Goal: Task Accomplishment & Management: Manage account settings

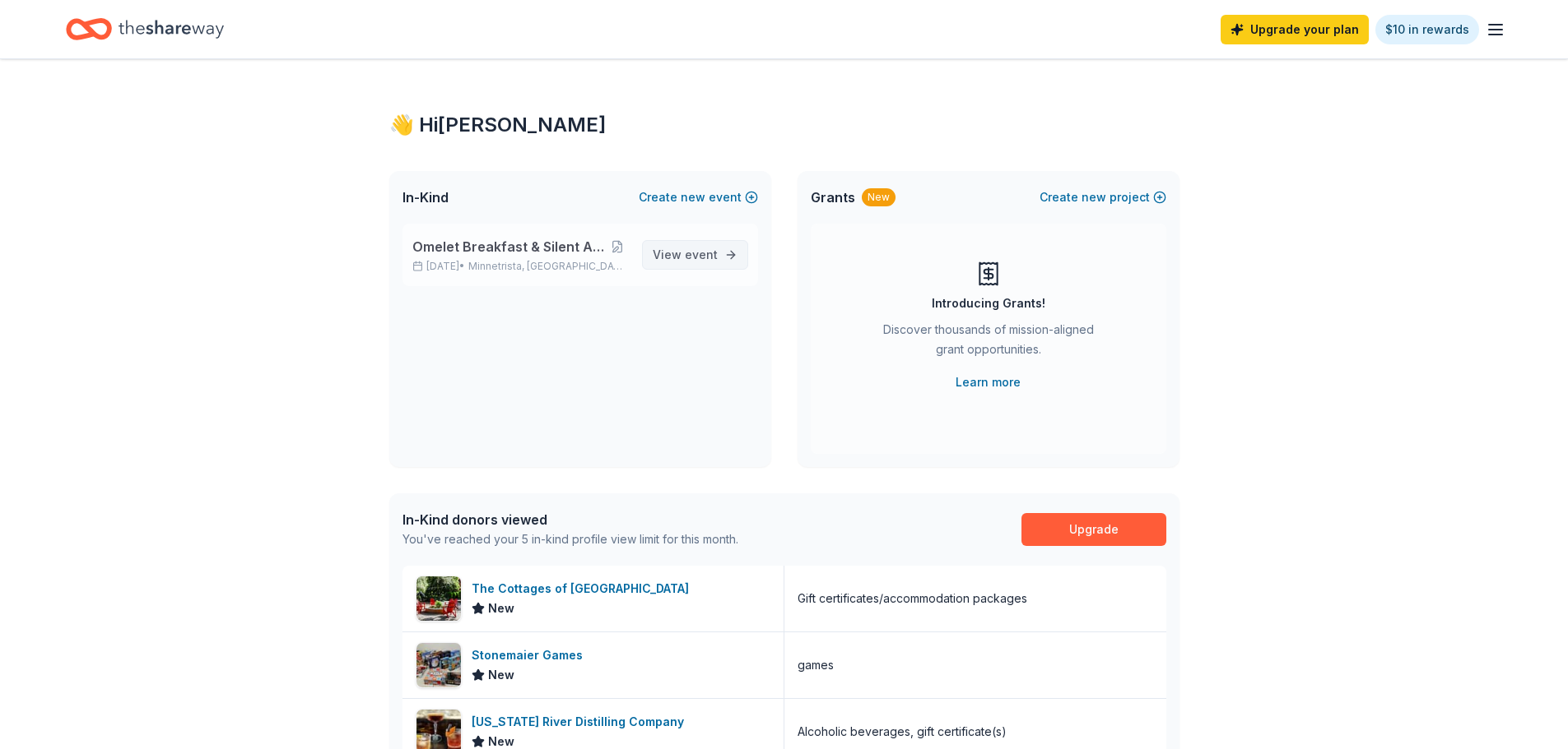
click at [695, 258] on span "event" at bounding box center [702, 254] width 33 height 14
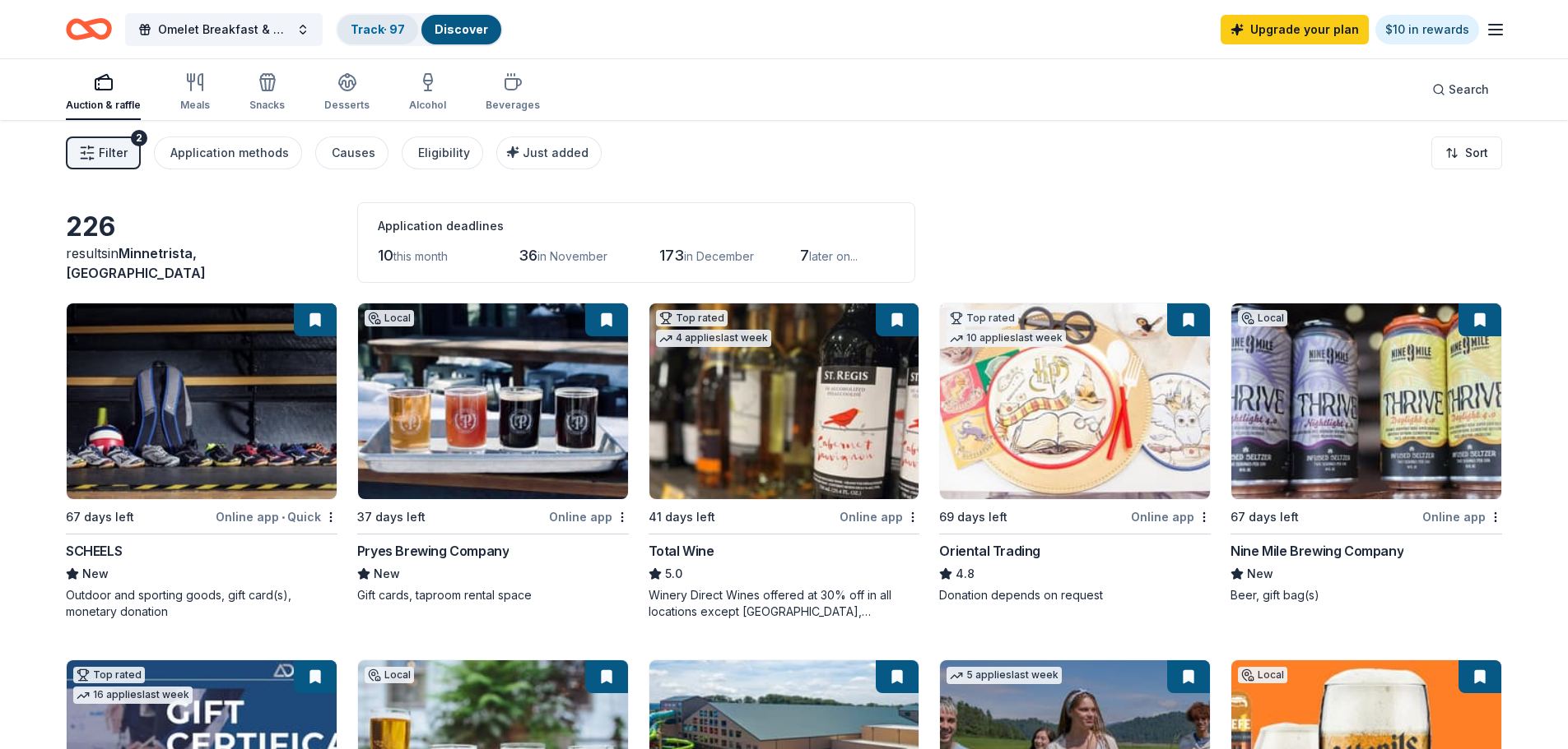
click at [381, 28] on link "Track · 97" at bounding box center [378, 29] width 55 height 14
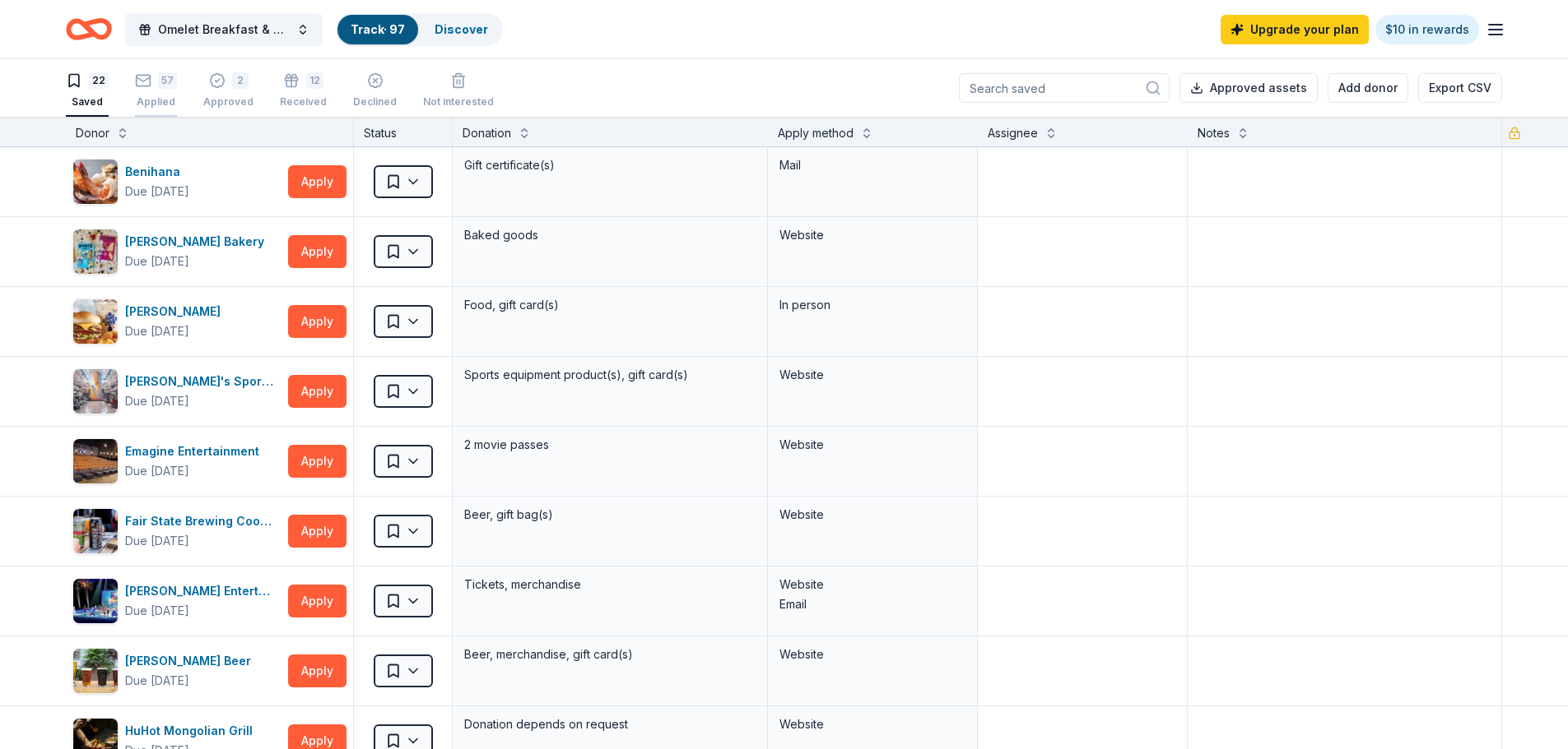
click at [156, 92] on div "57 Applied" at bounding box center [155, 90] width 42 height 36
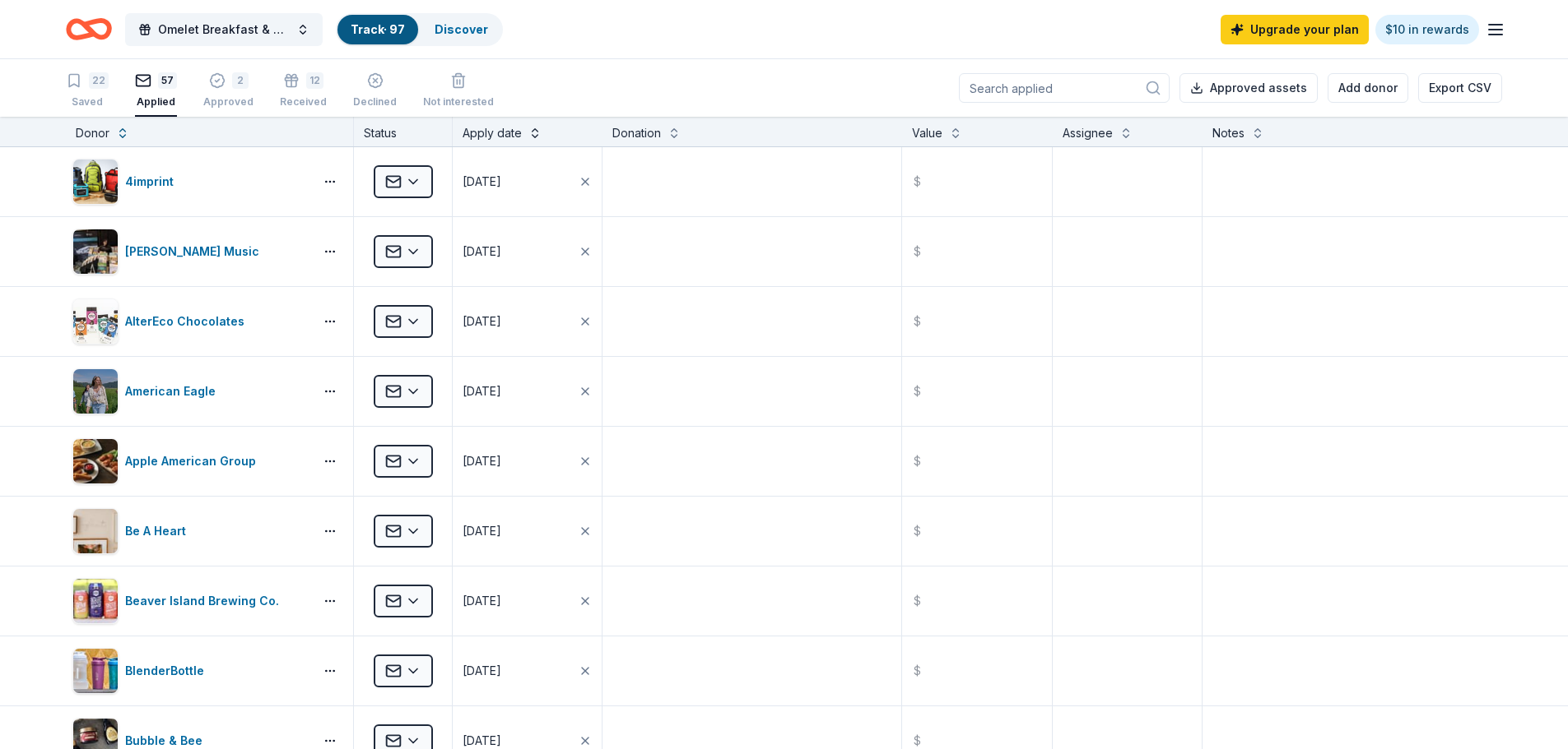
click at [534, 130] on button at bounding box center [535, 131] width 14 height 17
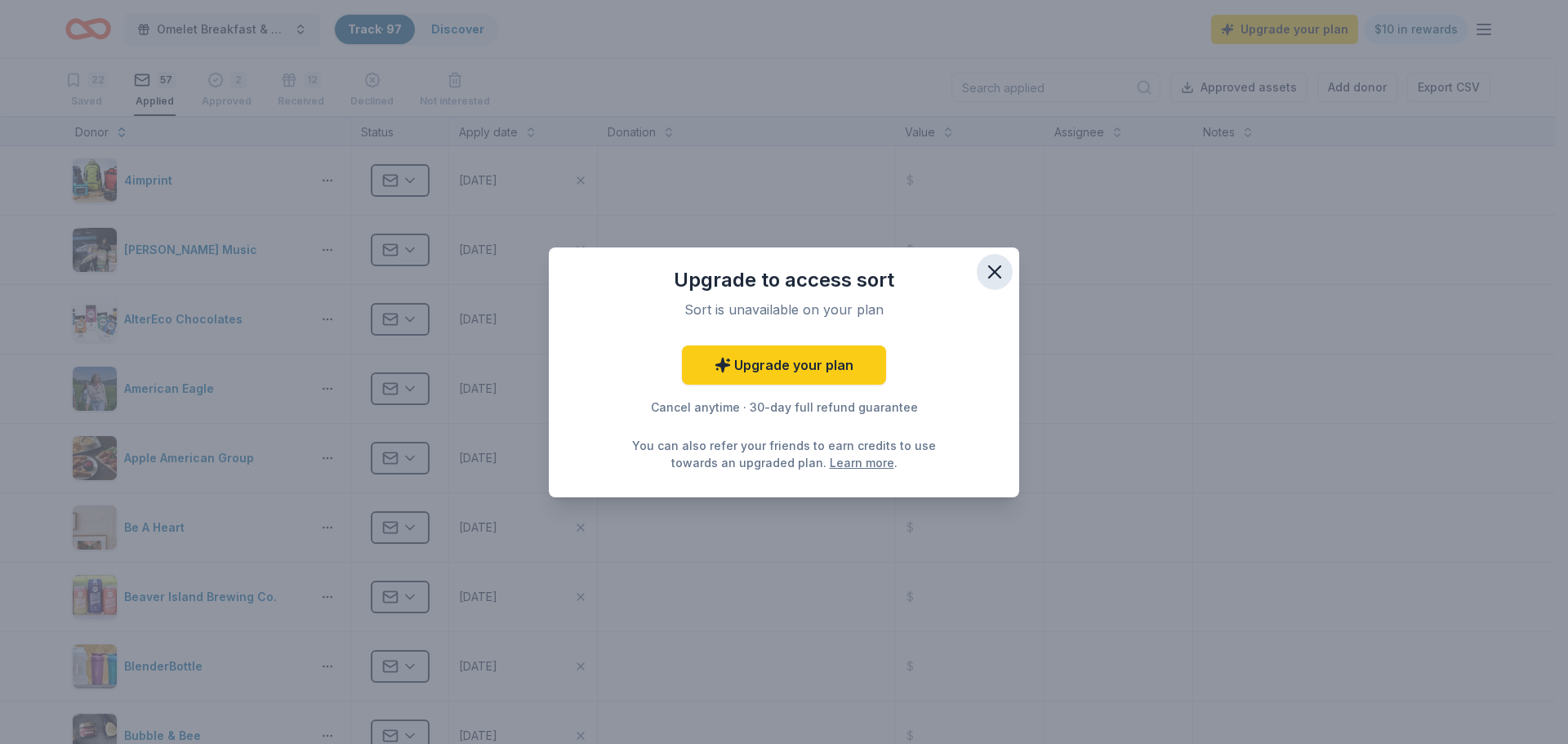
click at [994, 280] on icon "button" at bounding box center [995, 272] width 23 height 23
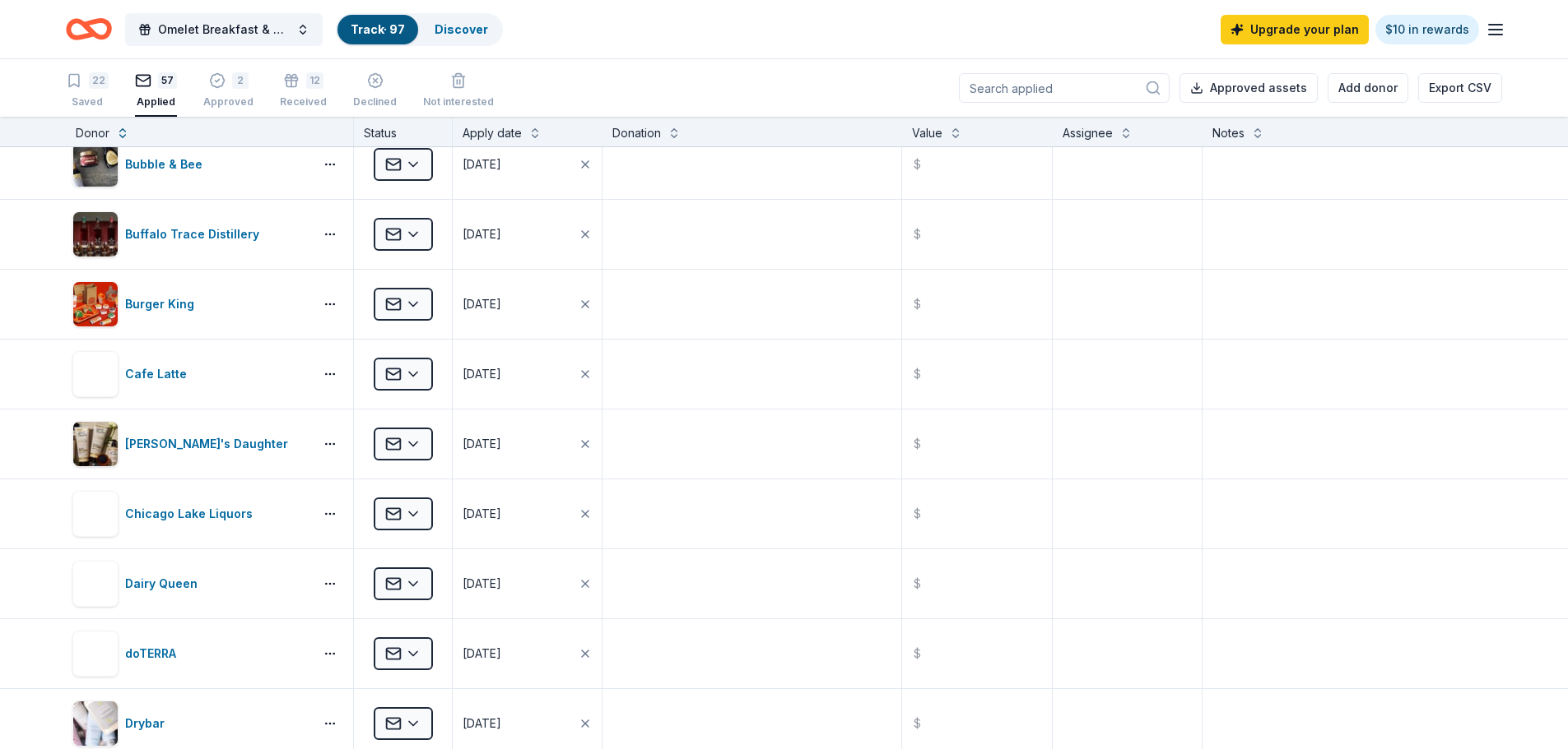
scroll to position [411, 0]
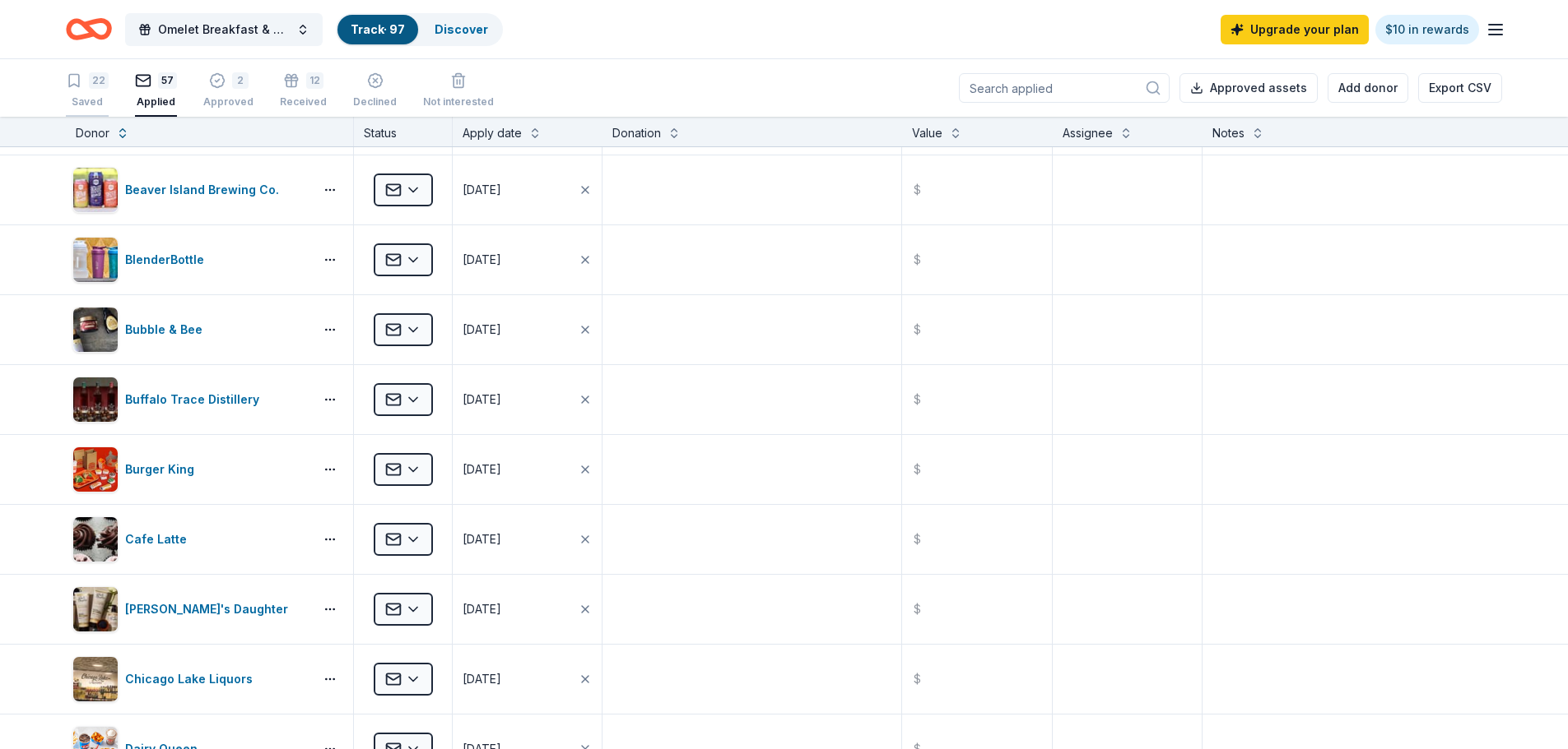
click at [85, 99] on div "Saved" at bounding box center [88, 102] width 43 height 14
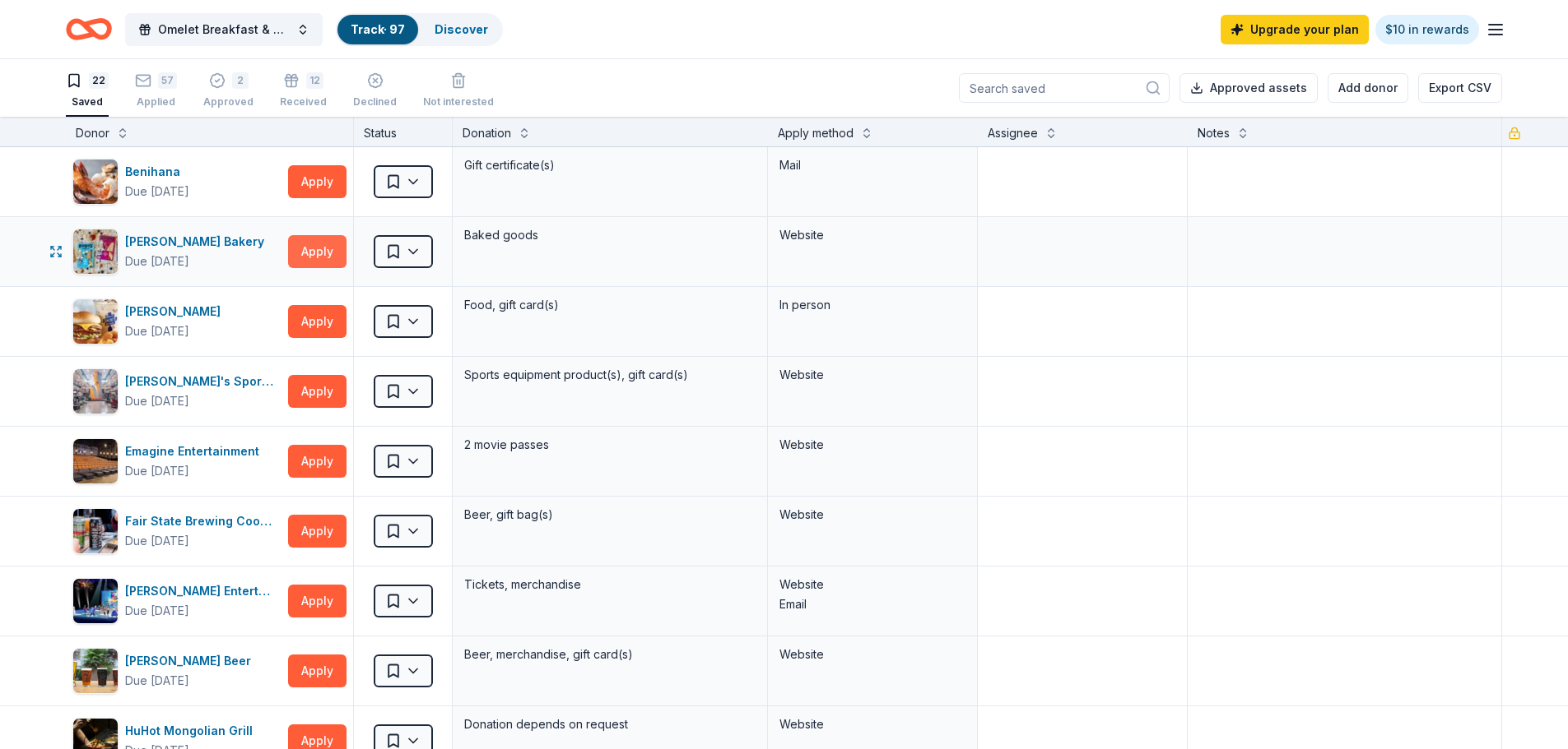
click at [325, 255] on button "Apply" at bounding box center [318, 252] width 58 height 33
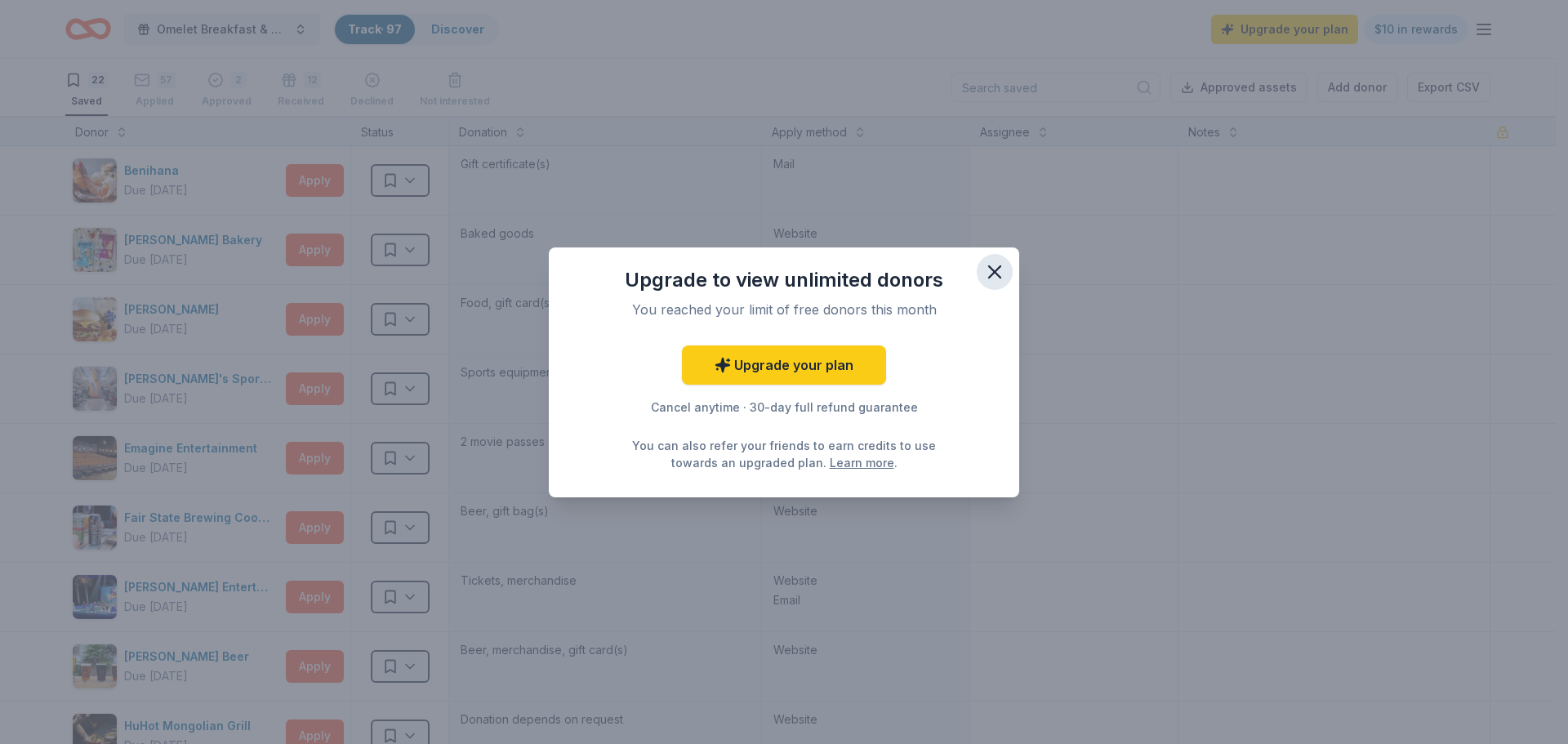
click at [1005, 269] on icon "button" at bounding box center [995, 272] width 23 height 23
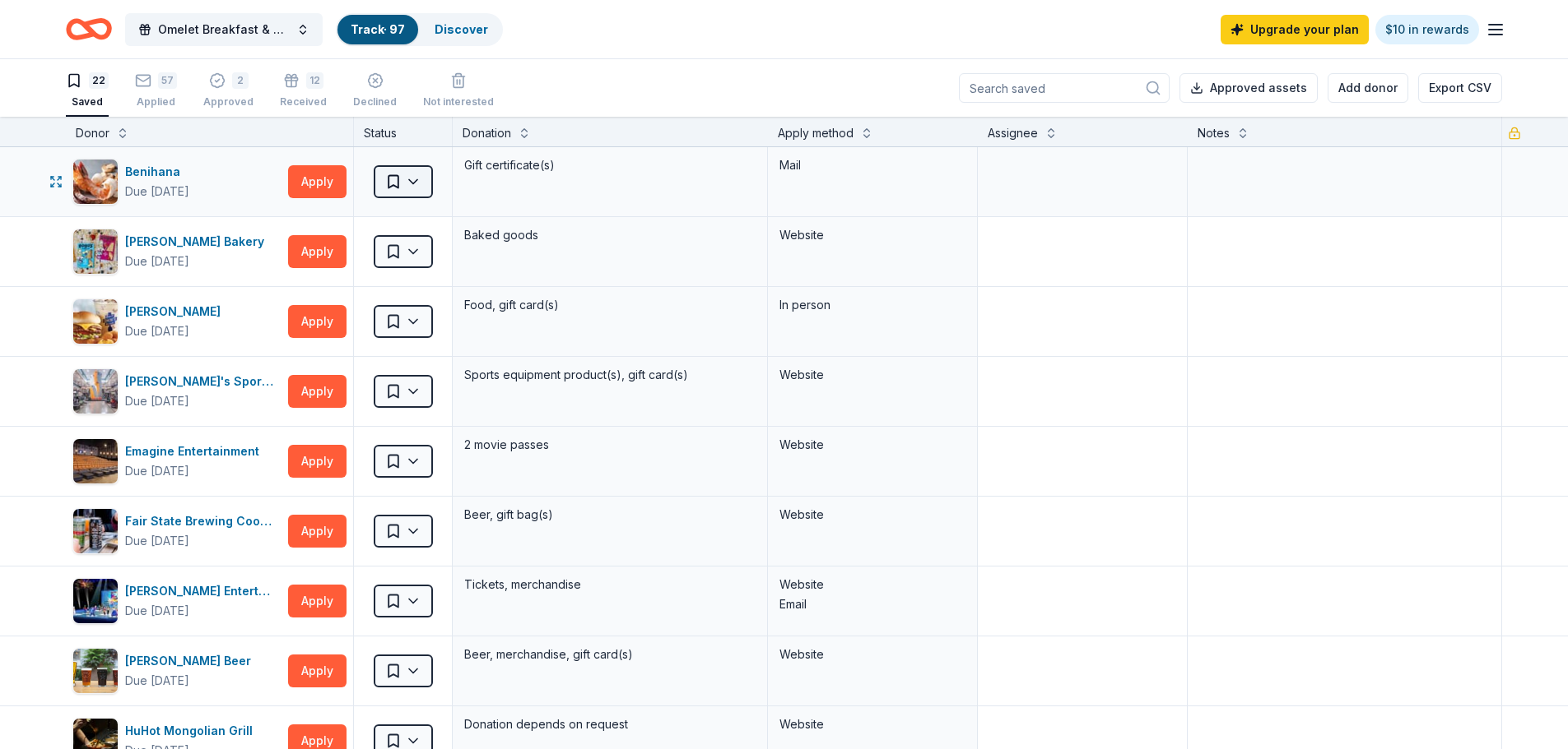
click at [420, 185] on html "Omelet Breakfast & Silent Auction Fundraiser Track · 97 Discover Upgrade your p…" at bounding box center [784, 374] width 1568 height 749
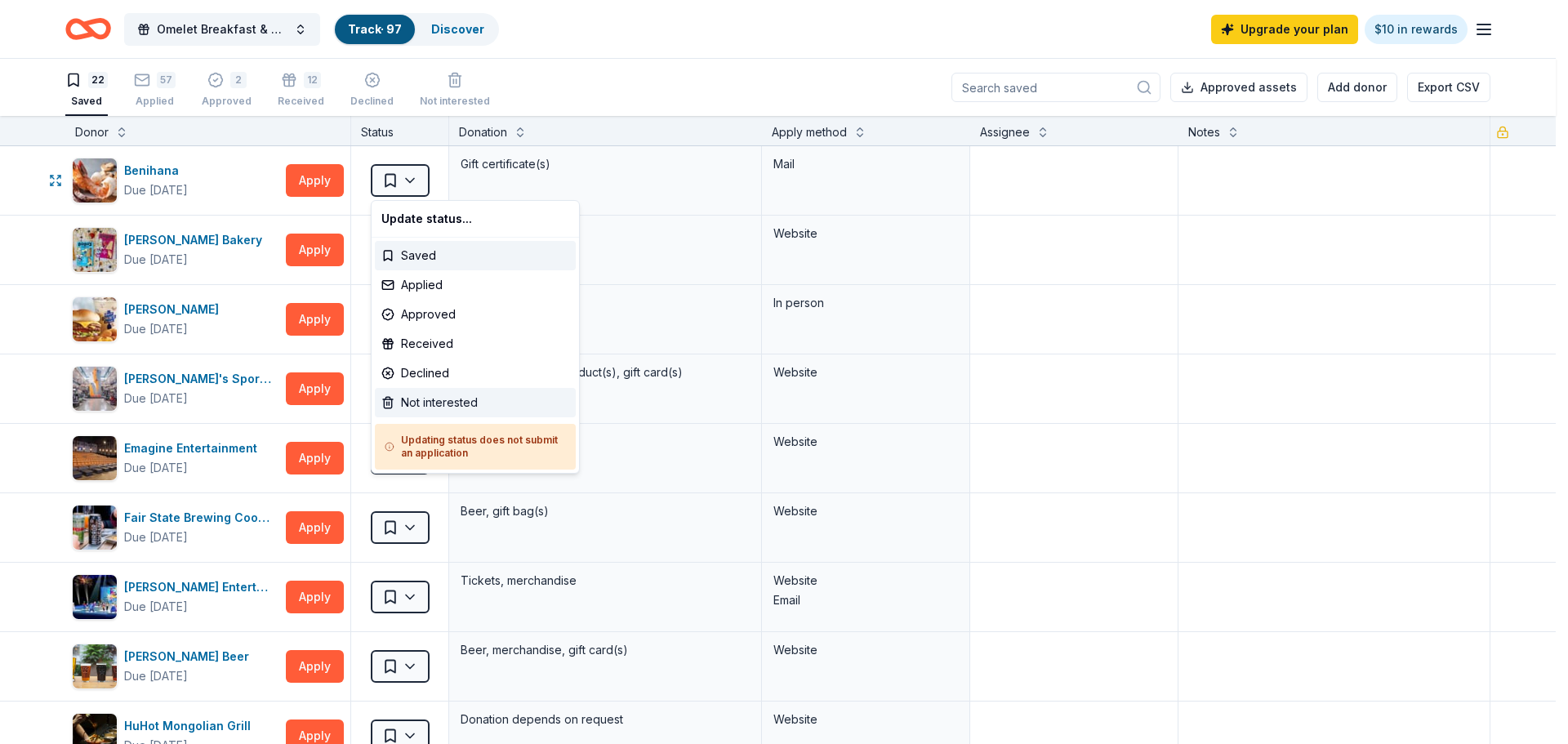
click at [471, 400] on div "Not interested" at bounding box center [476, 402] width 201 height 29
drag, startPoint x: 398, startPoint y: 398, endPoint x: 406, endPoint y: 397, distance: 8.1
click at [406, 398] on div "Not interested" at bounding box center [476, 402] width 201 height 29
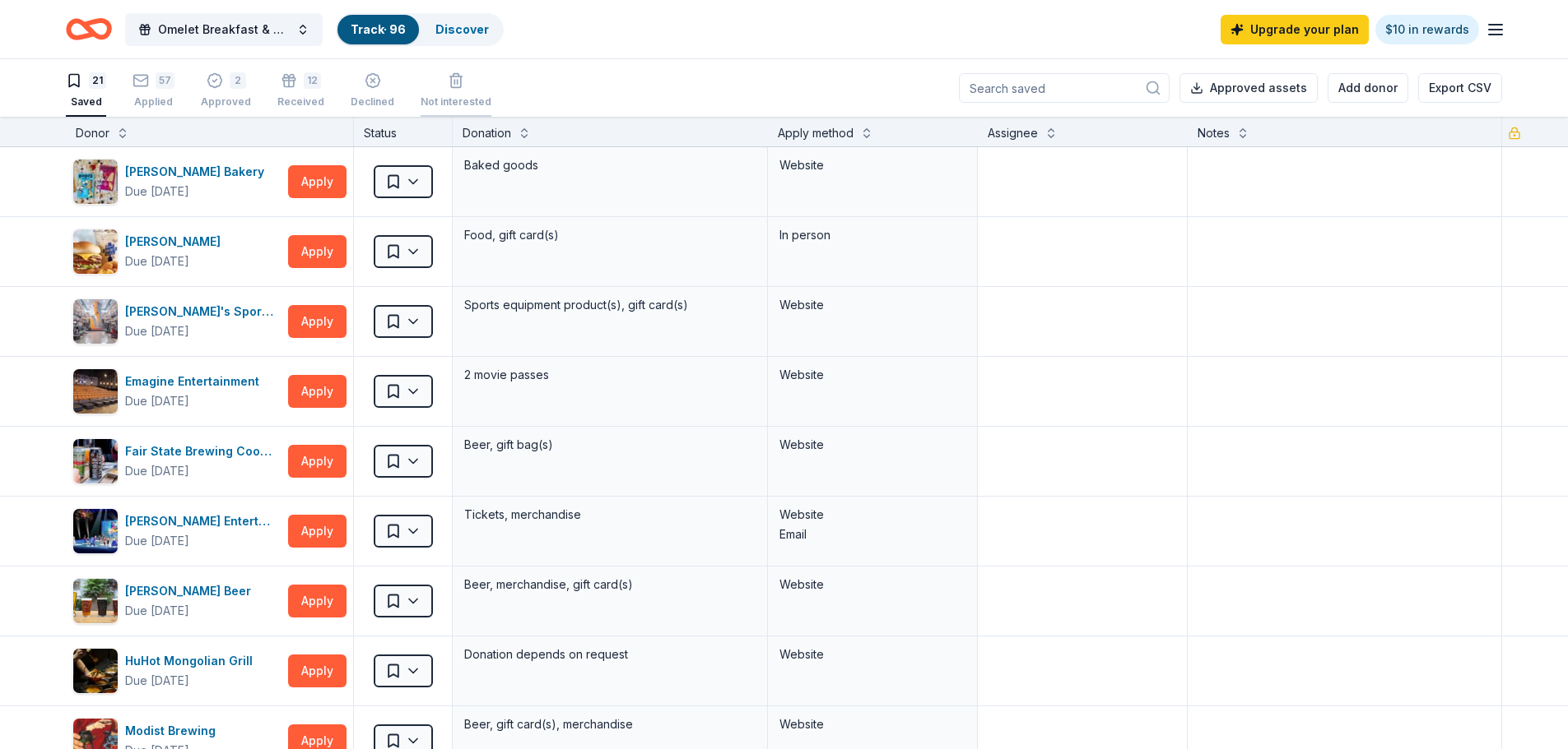
click at [447, 77] on icon "button" at bounding box center [455, 71] width 17 height 17
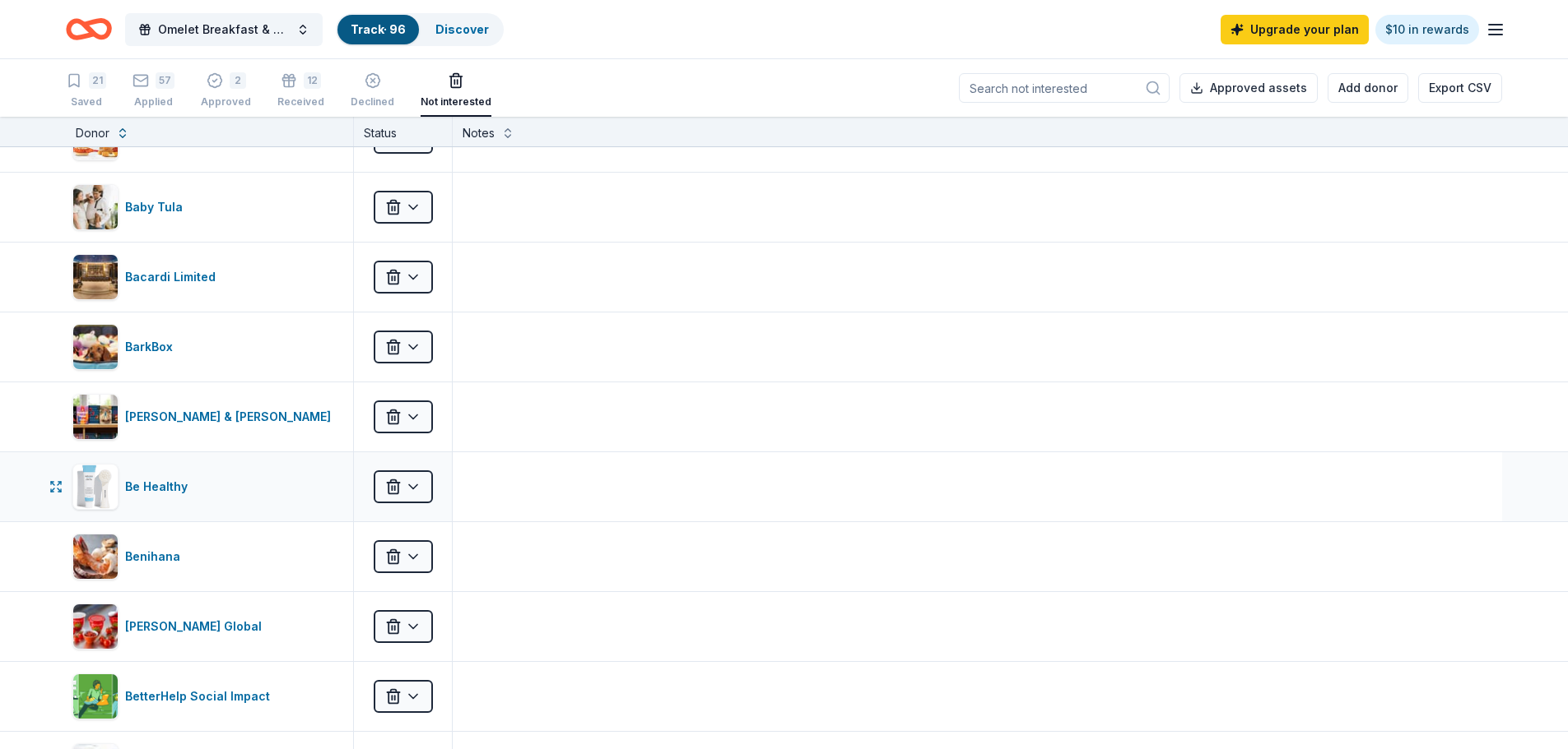
scroll to position [411, 0]
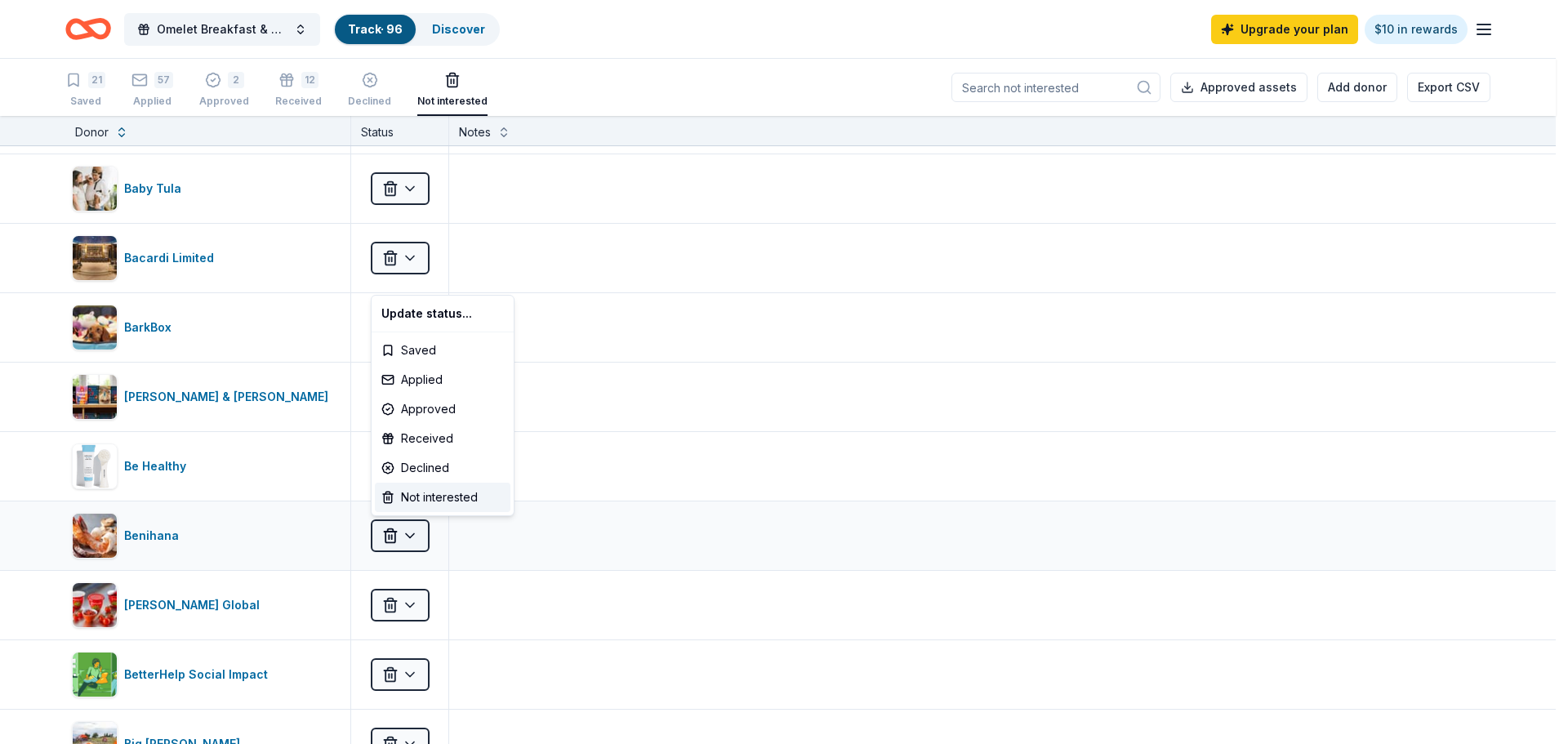
click at [416, 536] on html "Omelet Breakfast & Silent Auction Fundraiser Track · 96 Discover Upgrade your p…" at bounding box center [784, 372] width 1568 height 744
click at [417, 344] on div "Saved" at bounding box center [443, 350] width 135 height 29
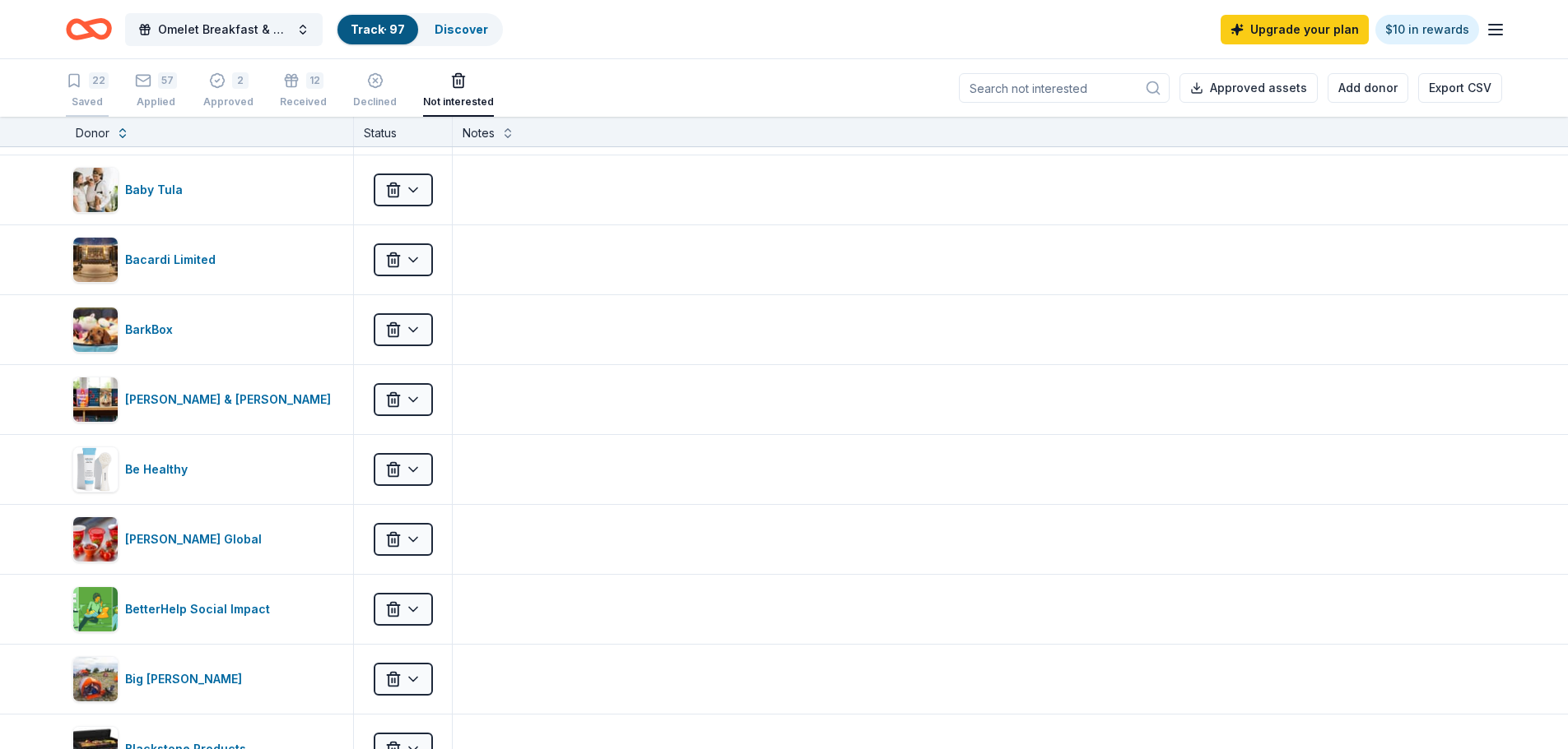
click at [93, 93] on div "Saved" at bounding box center [88, 94] width 43 height 14
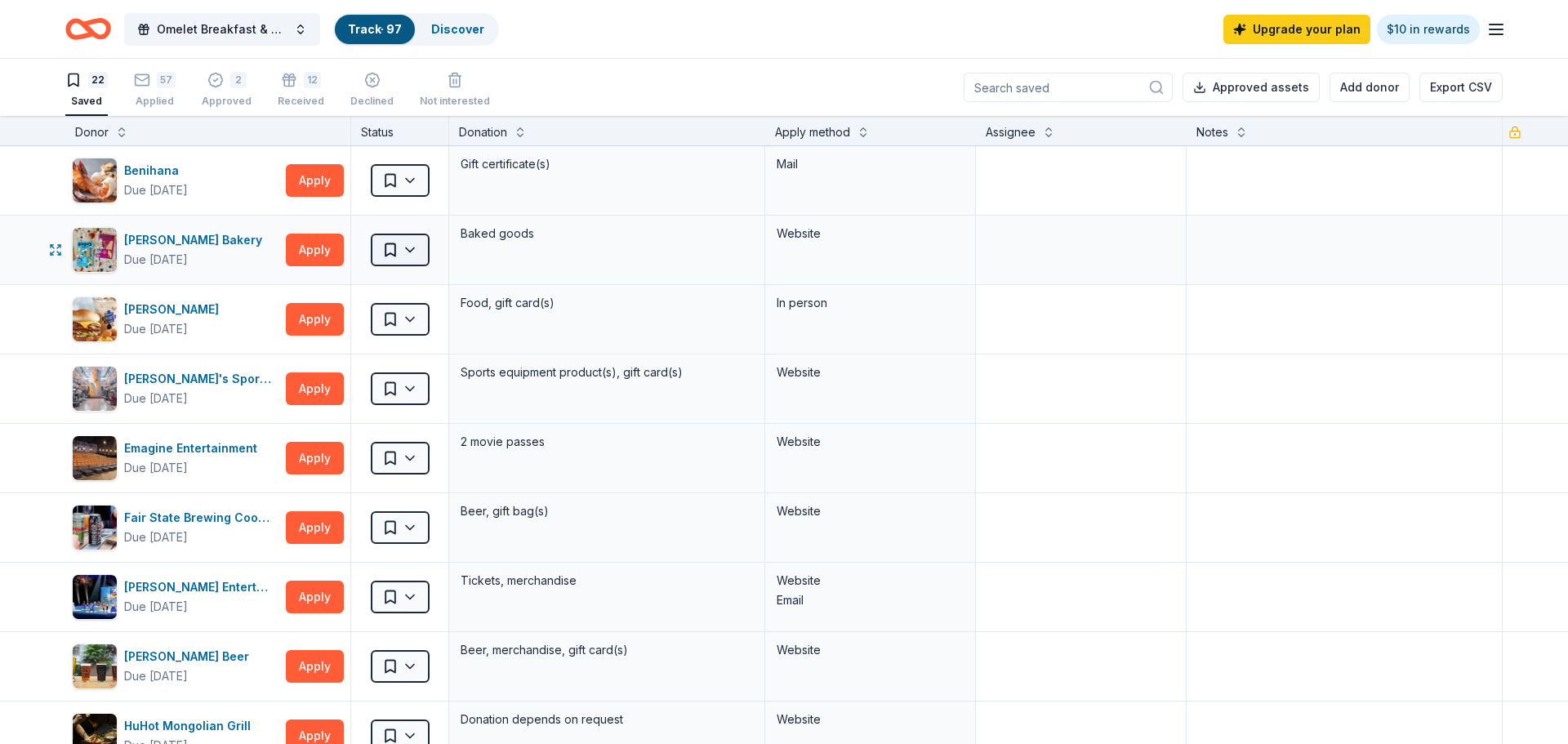
click at [417, 250] on html "Omelet Breakfast & Silent Auction Fundraiser Track · 97 Discover Upgrade your p…" at bounding box center [784, 372] width 1568 height 744
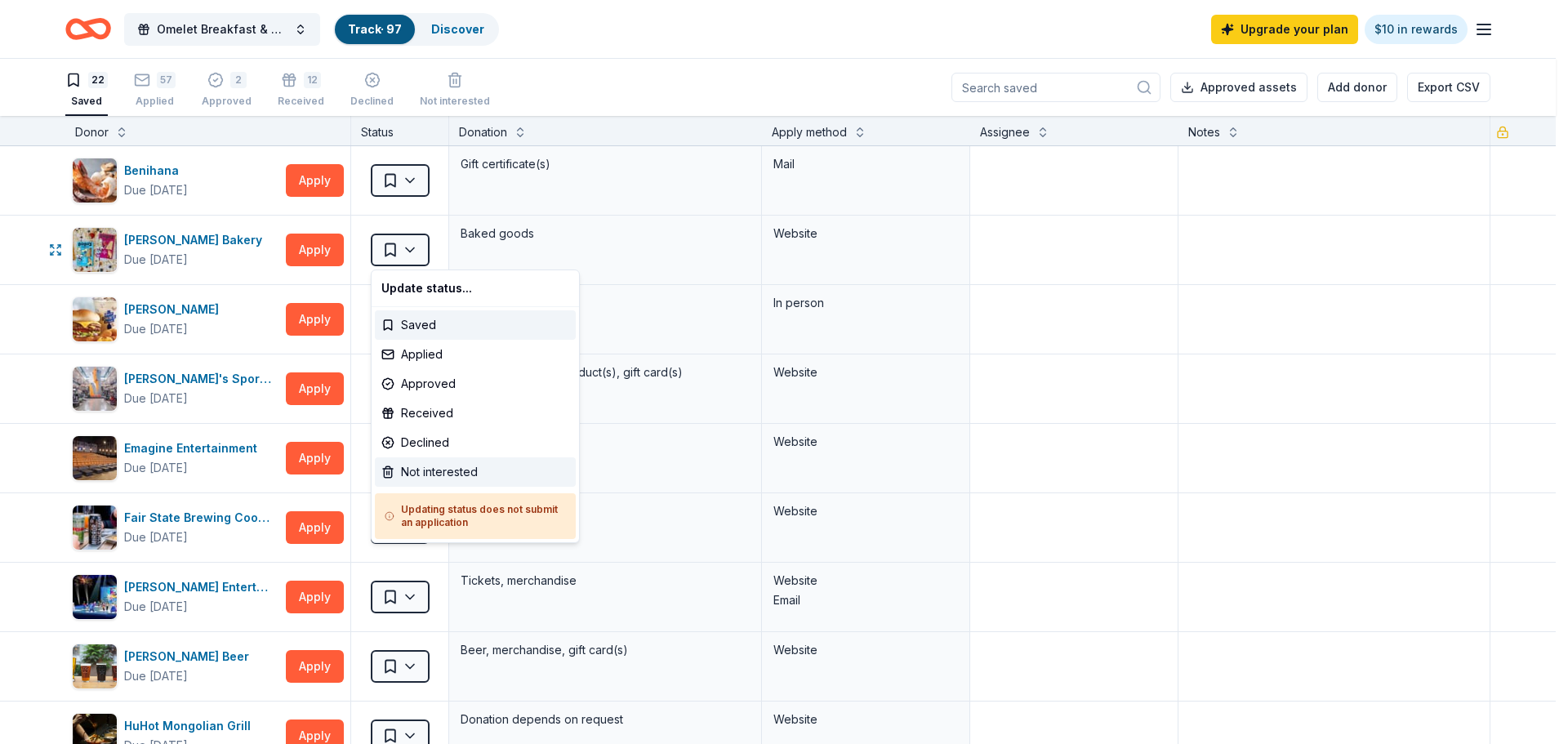
click at [458, 474] on div "Not interested" at bounding box center [476, 472] width 201 height 29
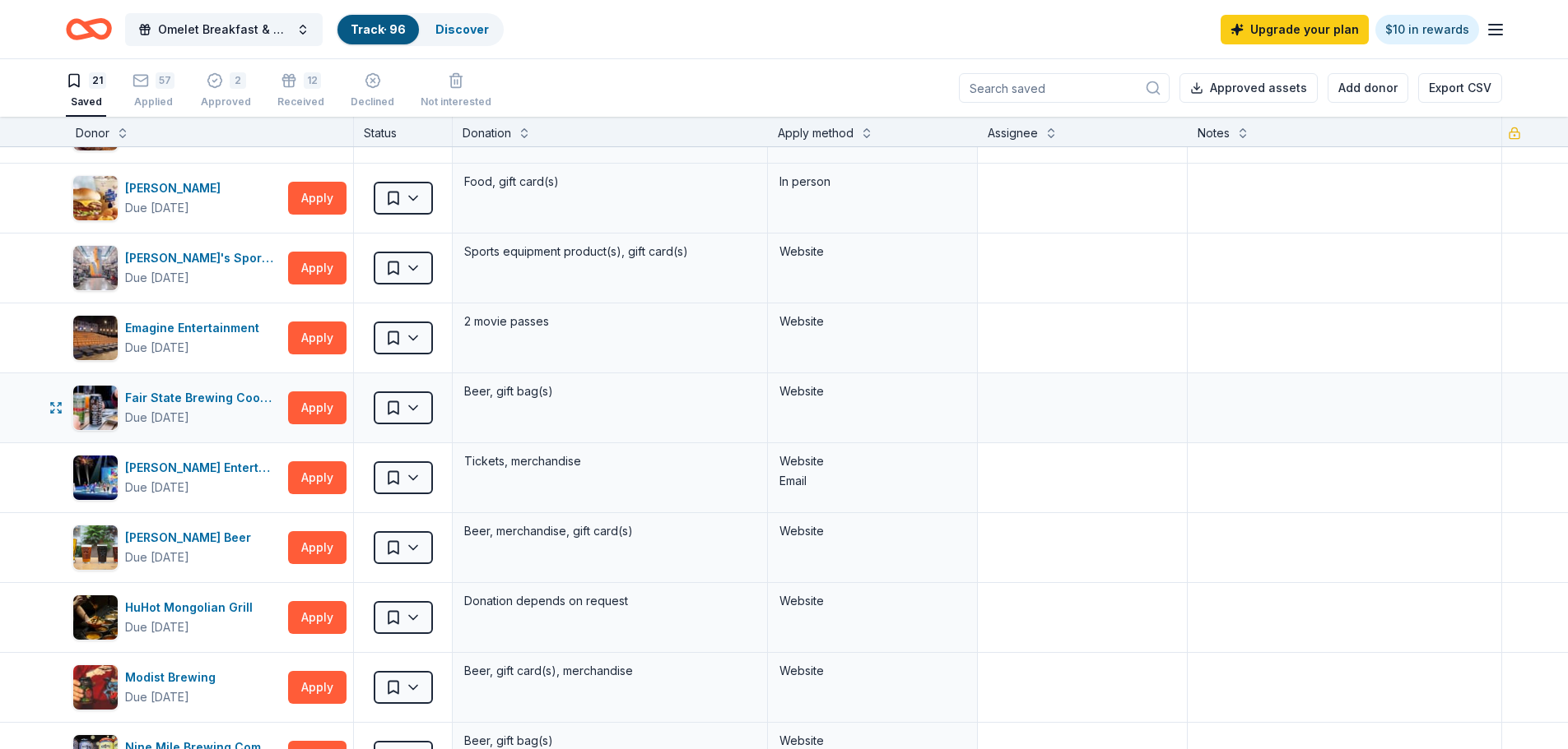
scroll to position [82, 0]
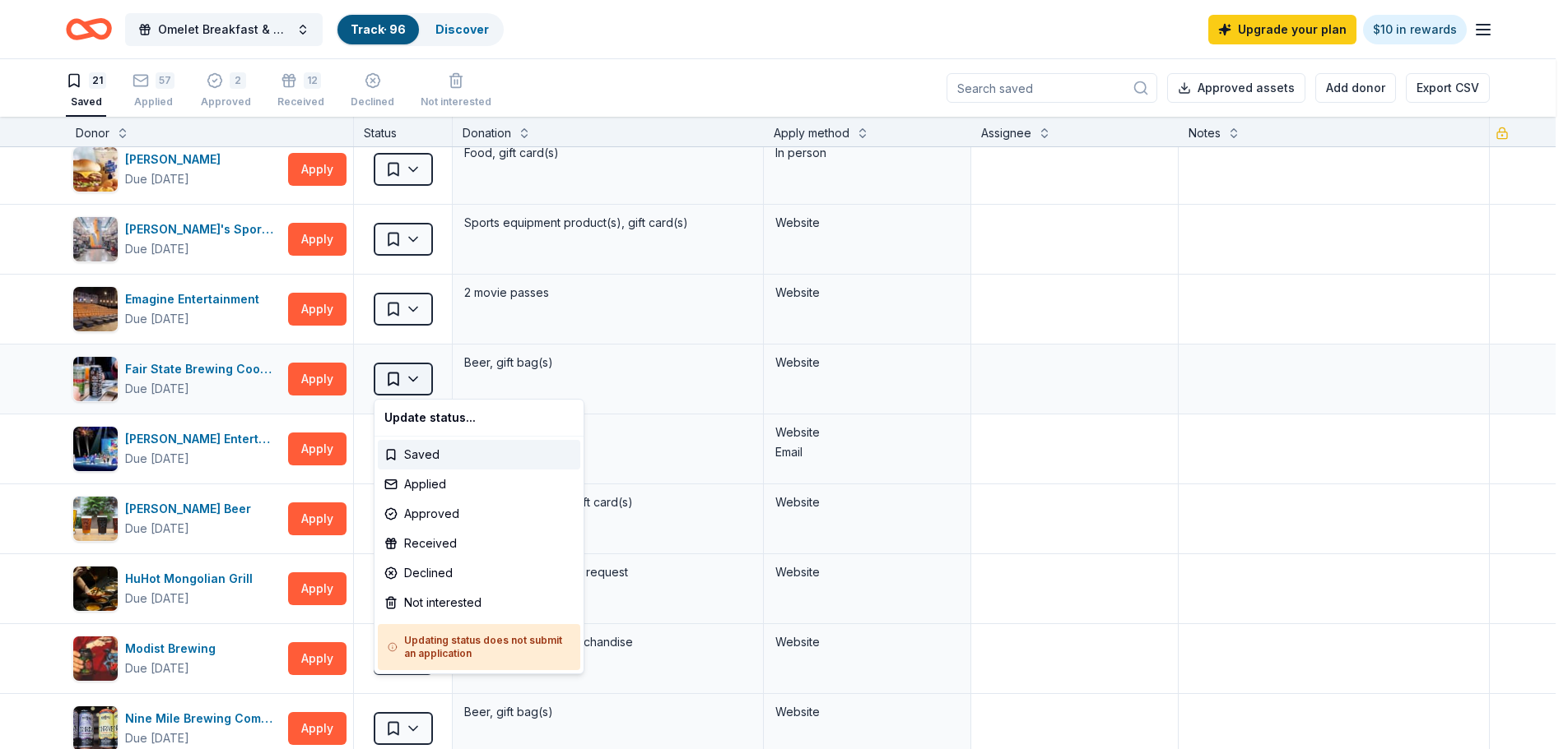
click at [415, 383] on html "Omelet Breakfast & Silent Auction Fundraiser Track · 96 Discover Upgrade your p…" at bounding box center [784, 374] width 1568 height 749
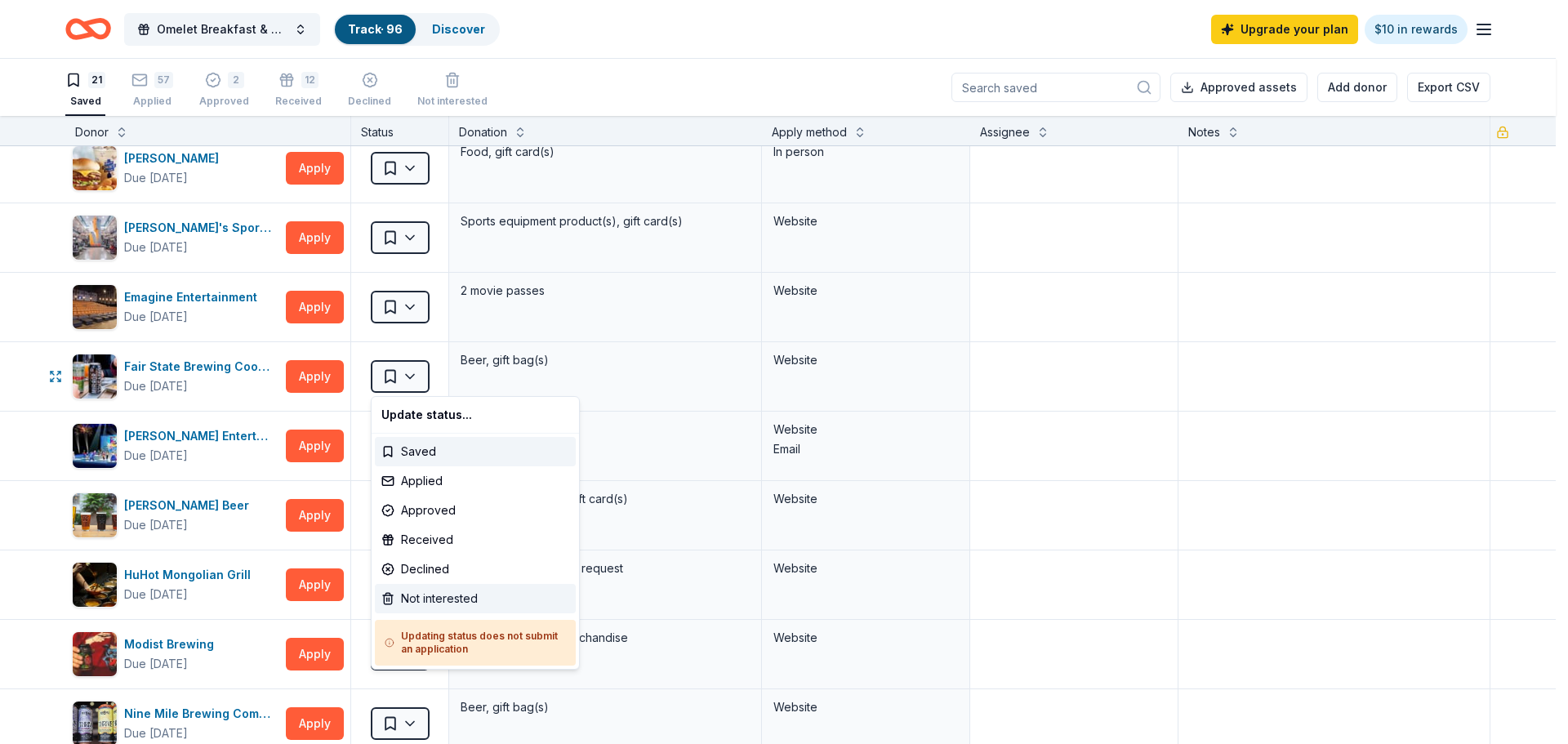
click at [459, 596] on div "Not interested" at bounding box center [476, 599] width 201 height 29
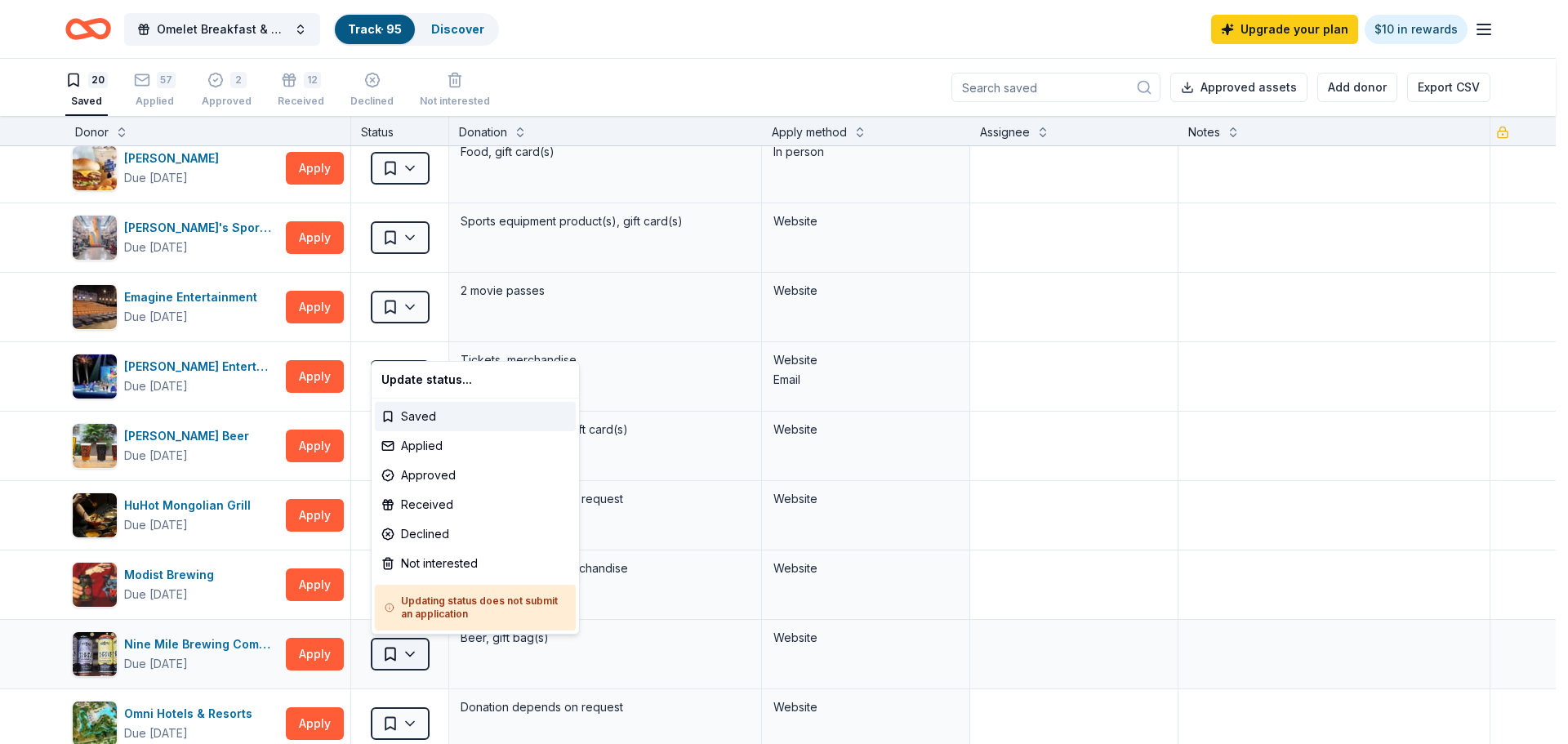
click at [406, 651] on html "Omelet Breakfast & Silent Auction Fundraiser Track · 95 Discover Upgrade your p…" at bounding box center [784, 372] width 1568 height 744
click at [432, 558] on div "Not interested" at bounding box center [476, 563] width 201 height 29
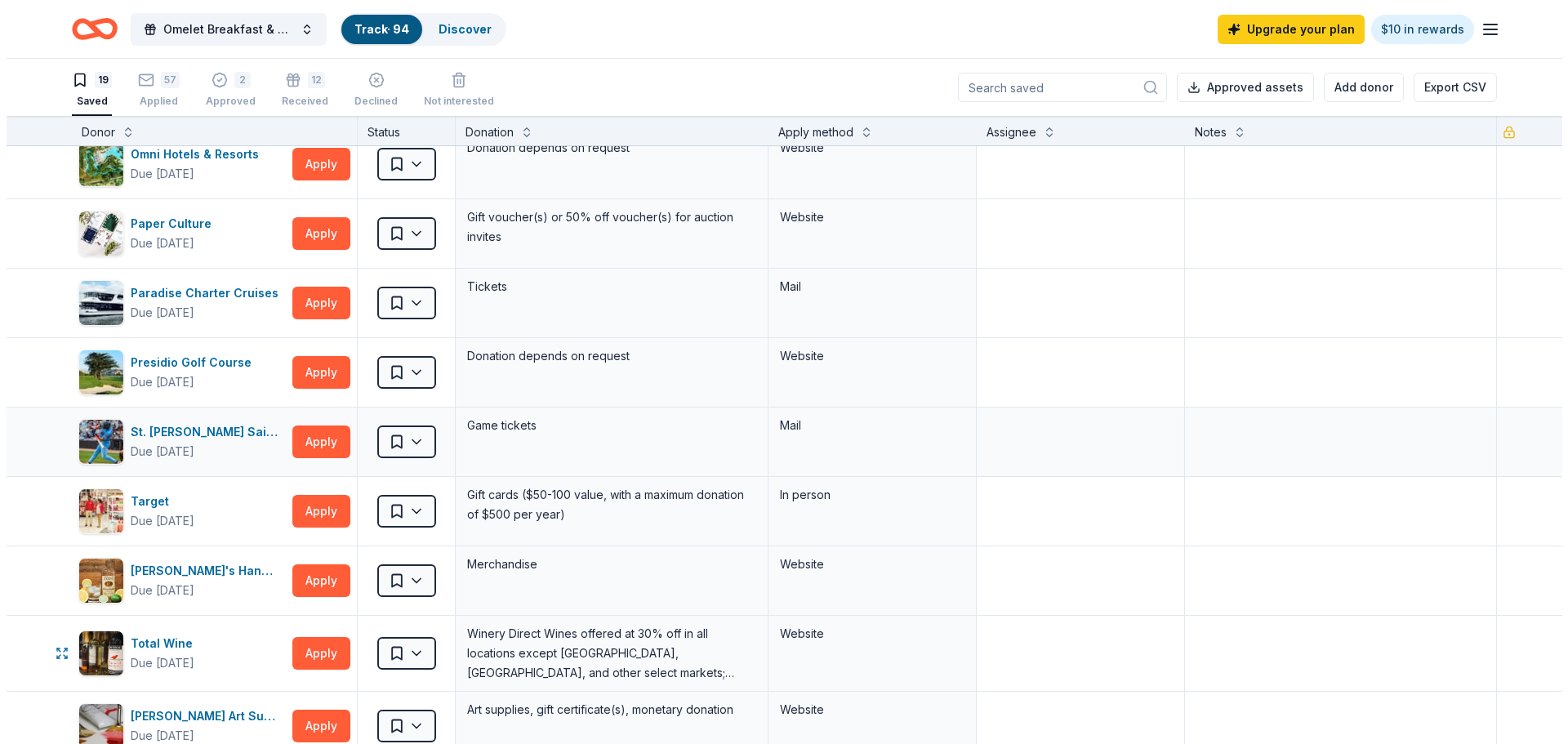
scroll to position [654, 0]
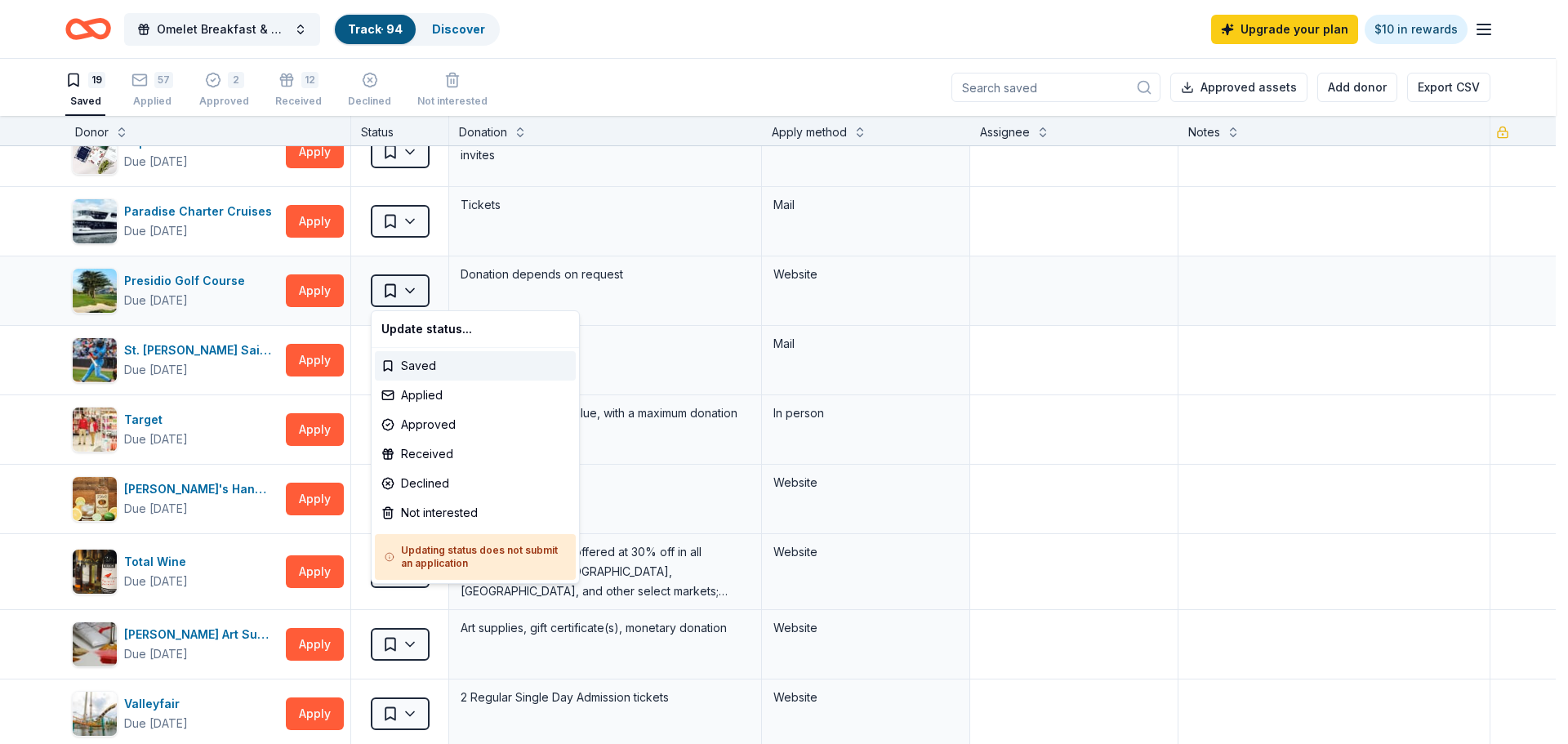
click at [416, 289] on html "Omelet Breakfast & Silent Auction Fundraiser Track · 94 Discover Upgrade your p…" at bounding box center [784, 372] width 1568 height 744
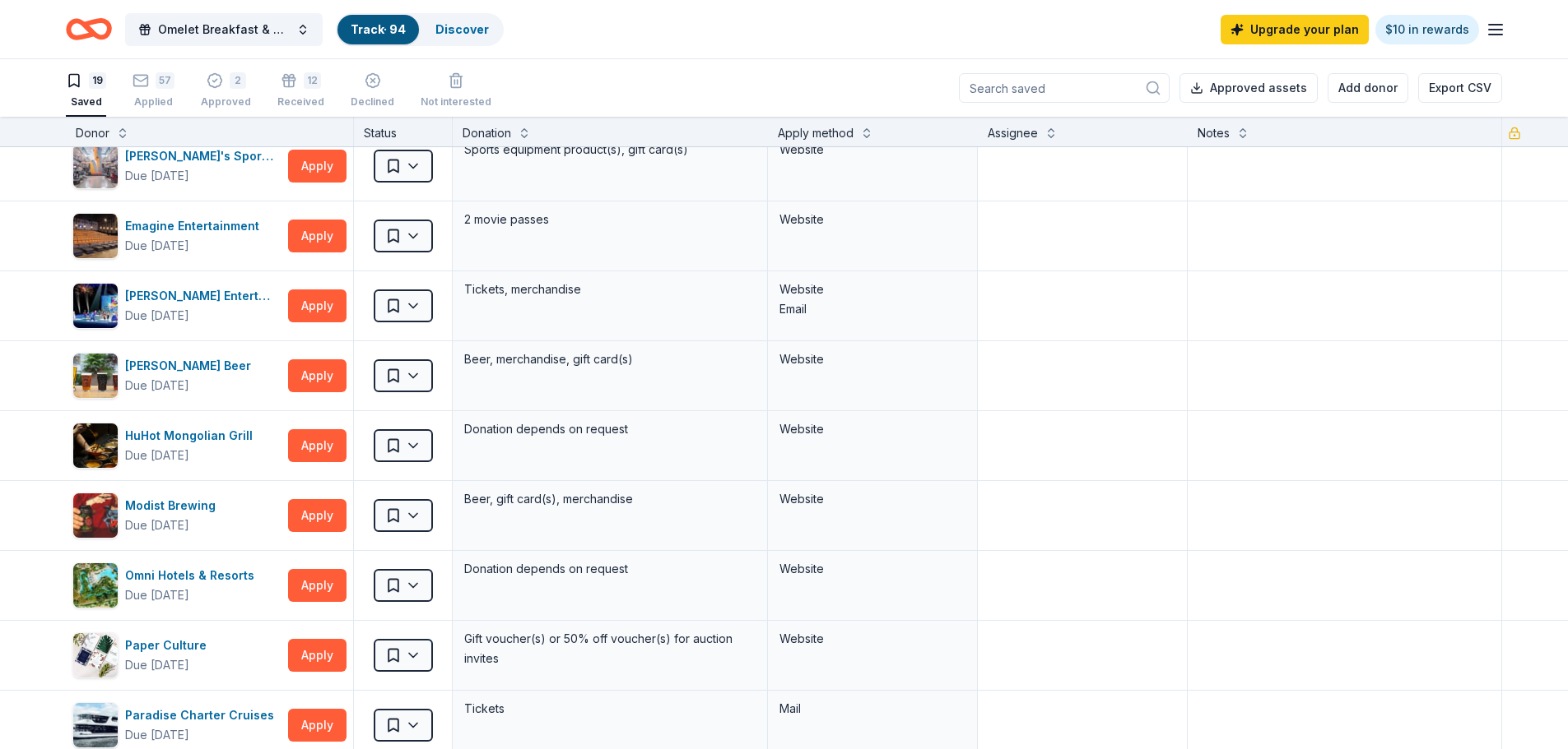
scroll to position [0, 0]
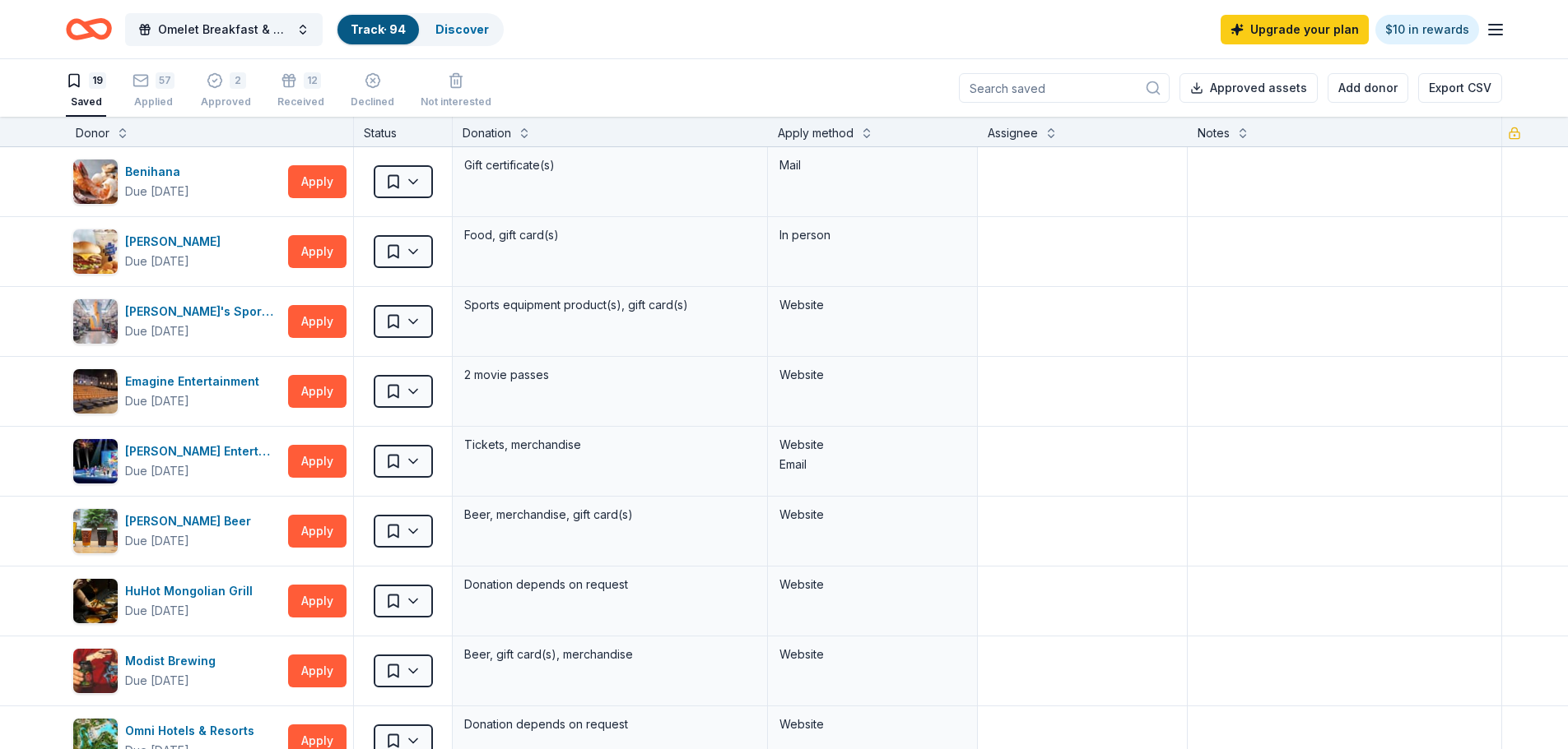
drag, startPoint x: 1557, startPoint y: 410, endPoint x: 1502, endPoint y: 40, distance: 374.1
click at [1503, 41] on html "Omelet Breakfast & Silent Auction Fundraiser Track · 94 Discover Upgrade your p…" at bounding box center [784, 374] width 1568 height 749
